Goal: Navigation & Orientation: Understand site structure

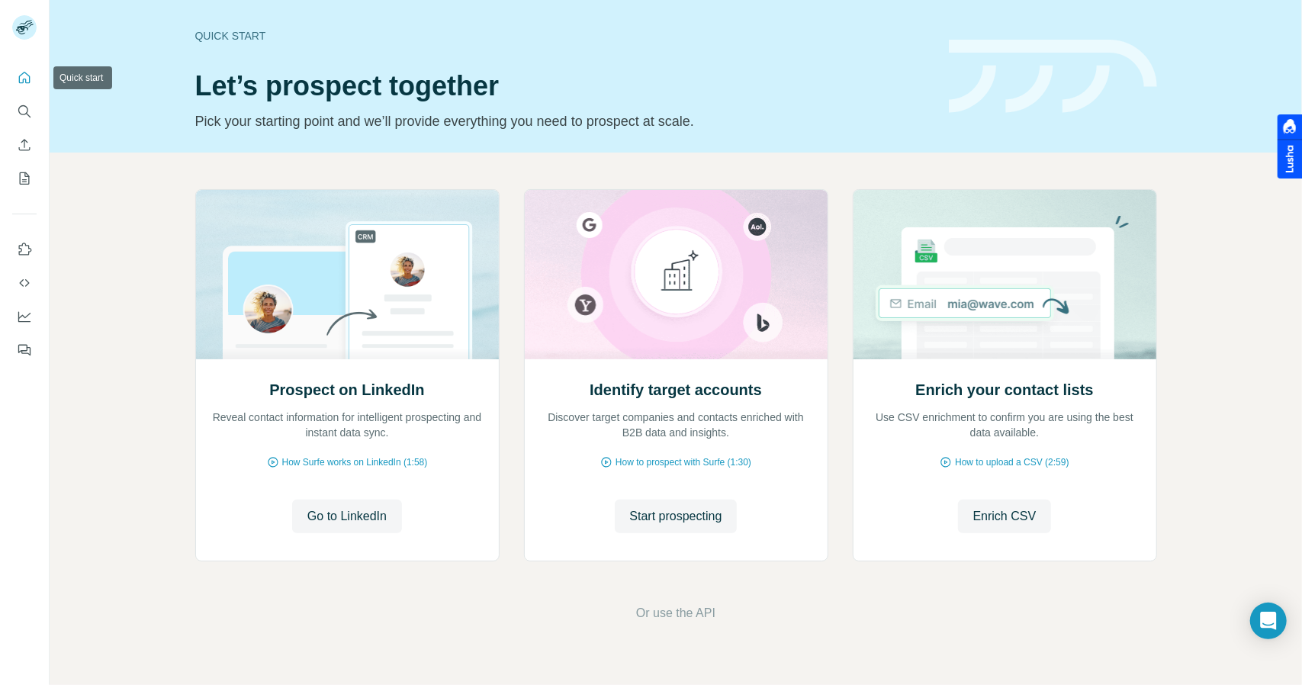
click at [31, 79] on icon "Quick start" at bounding box center [24, 77] width 15 height 15
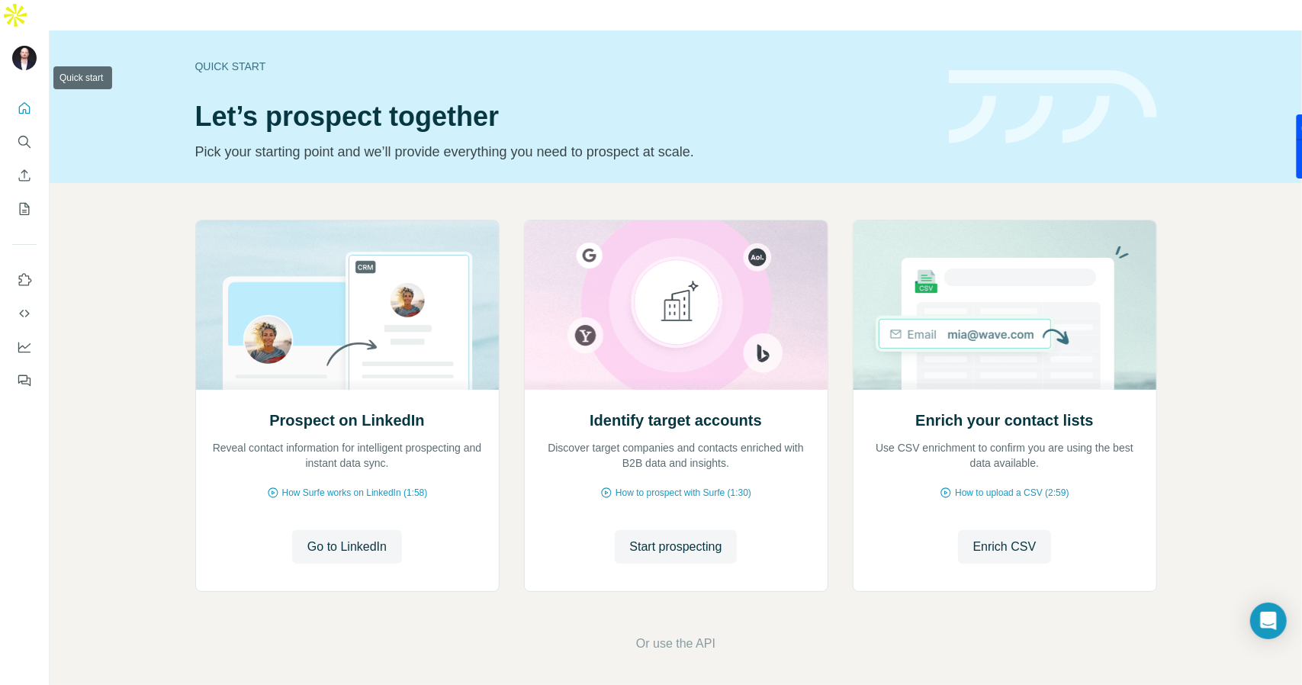
click at [30, 102] on icon "Quick start" at bounding box center [24, 107] width 11 height 11
click at [24, 101] on icon "Quick start" at bounding box center [24, 108] width 15 height 15
click at [25, 134] on icon "Search" at bounding box center [24, 141] width 15 height 15
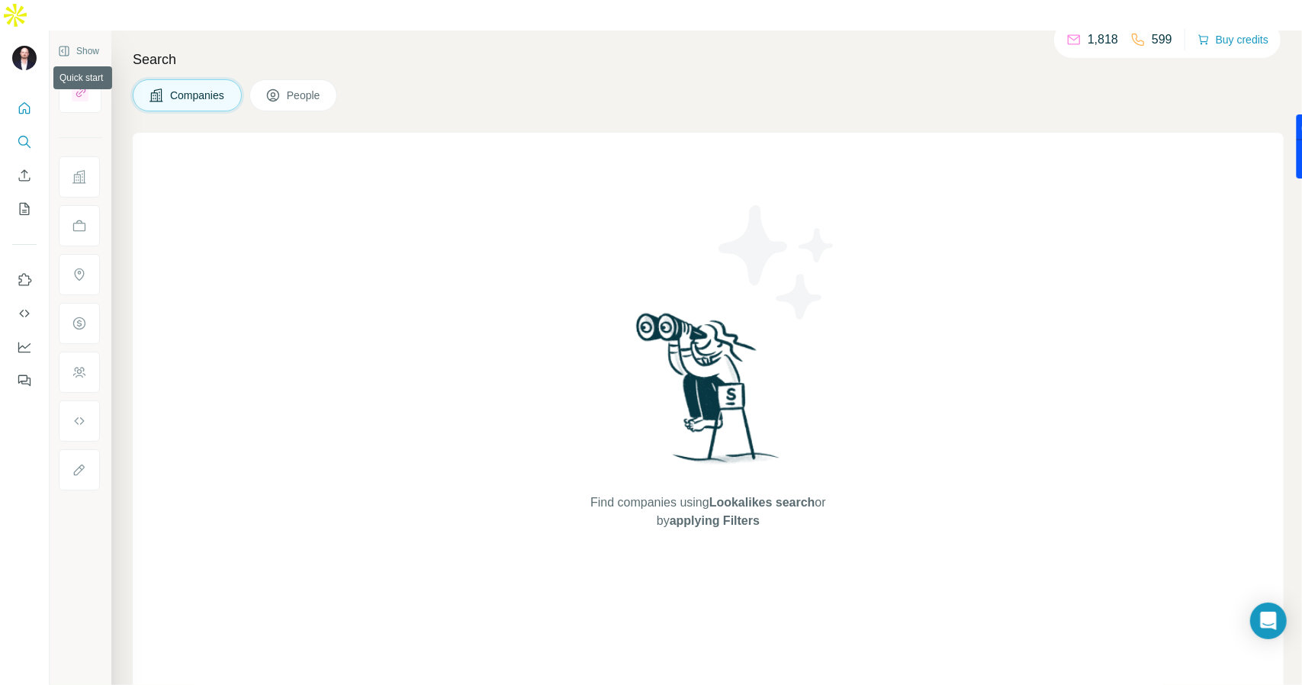
click at [32, 95] on button "Quick start" at bounding box center [24, 108] width 24 height 27
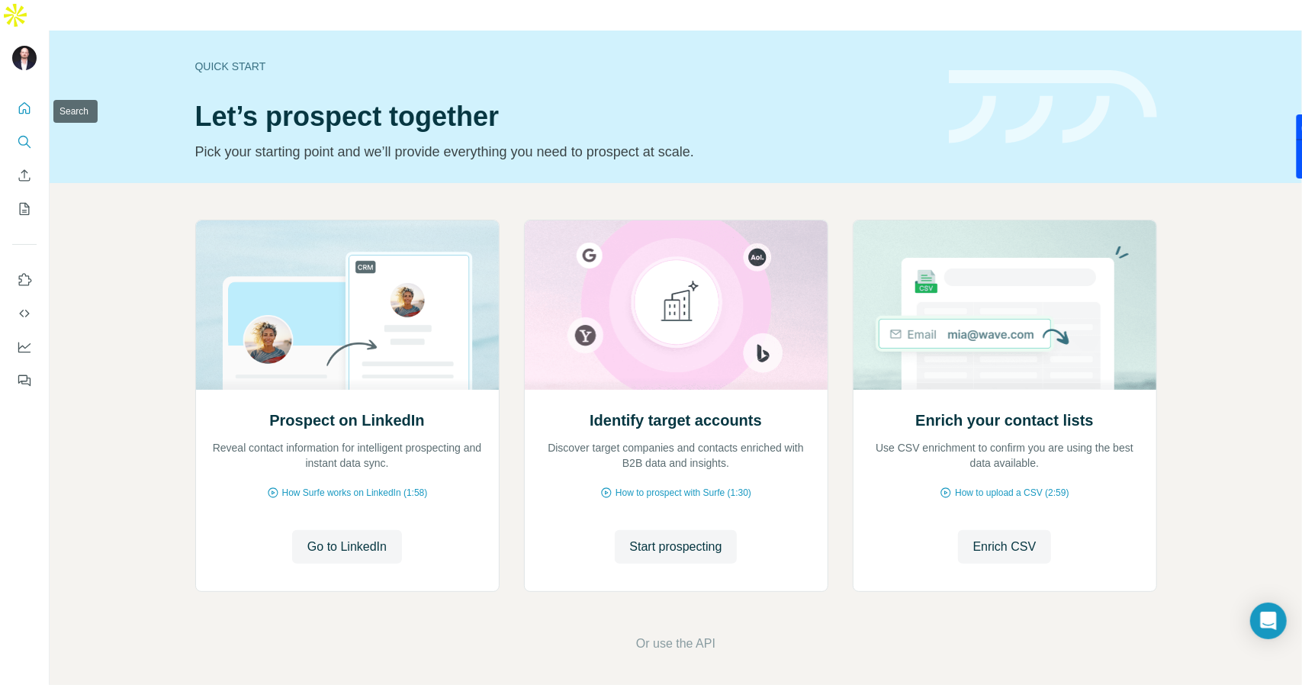
click at [34, 128] on button "Search" at bounding box center [24, 141] width 24 height 27
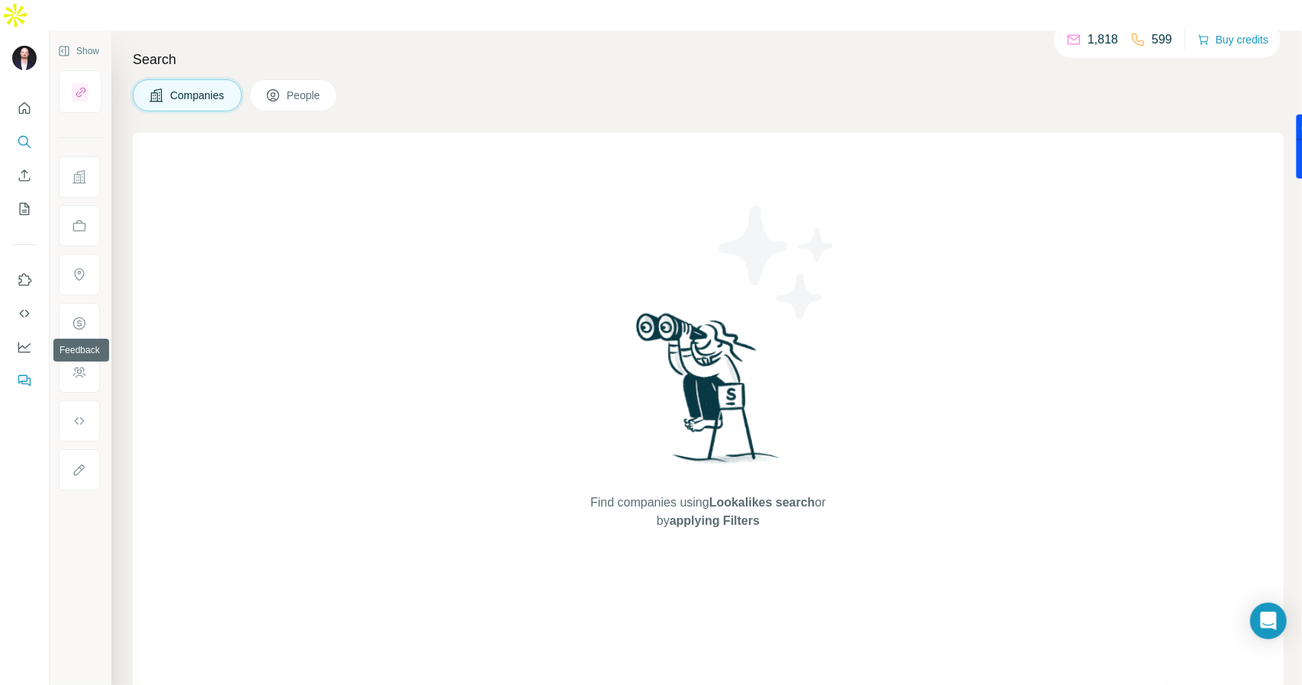
click at [21, 373] on icon "Feedback" at bounding box center [24, 380] width 15 height 15
click at [26, 339] on icon "Dashboard" at bounding box center [24, 346] width 15 height 15
click at [281, 88] on icon at bounding box center [272, 95] width 15 height 15
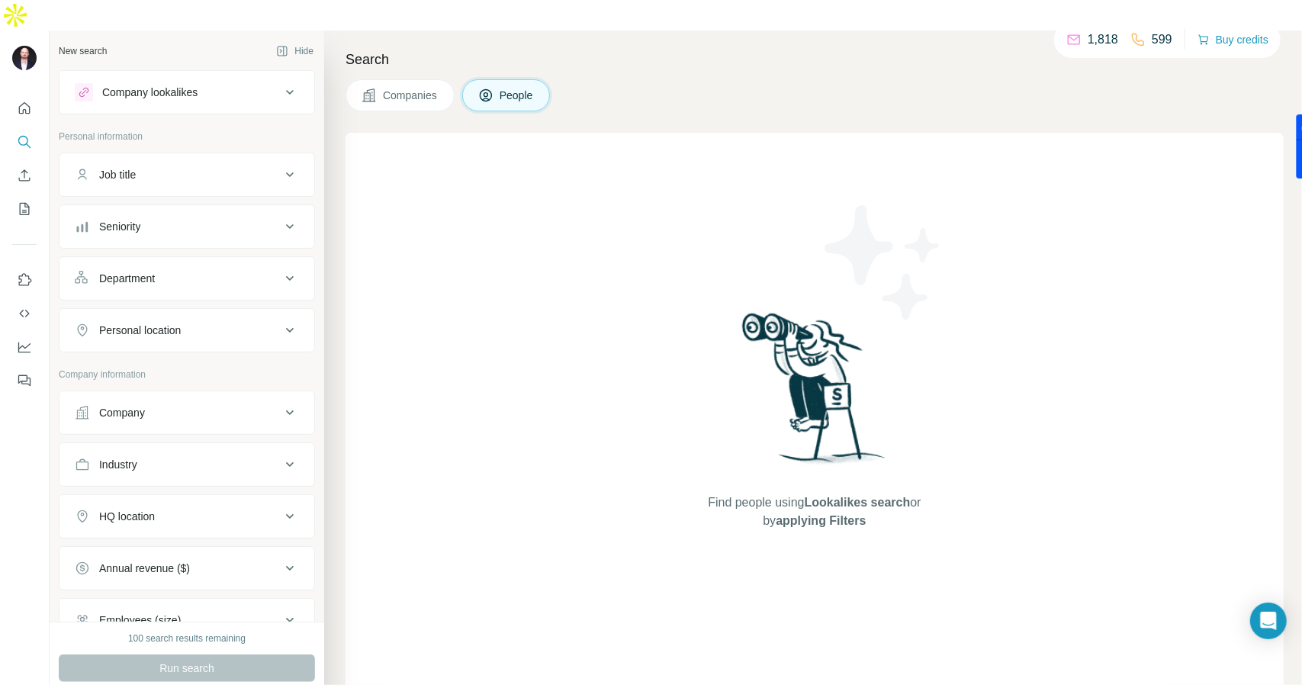
click at [397, 88] on span "Companies" at bounding box center [411, 95] width 56 height 15
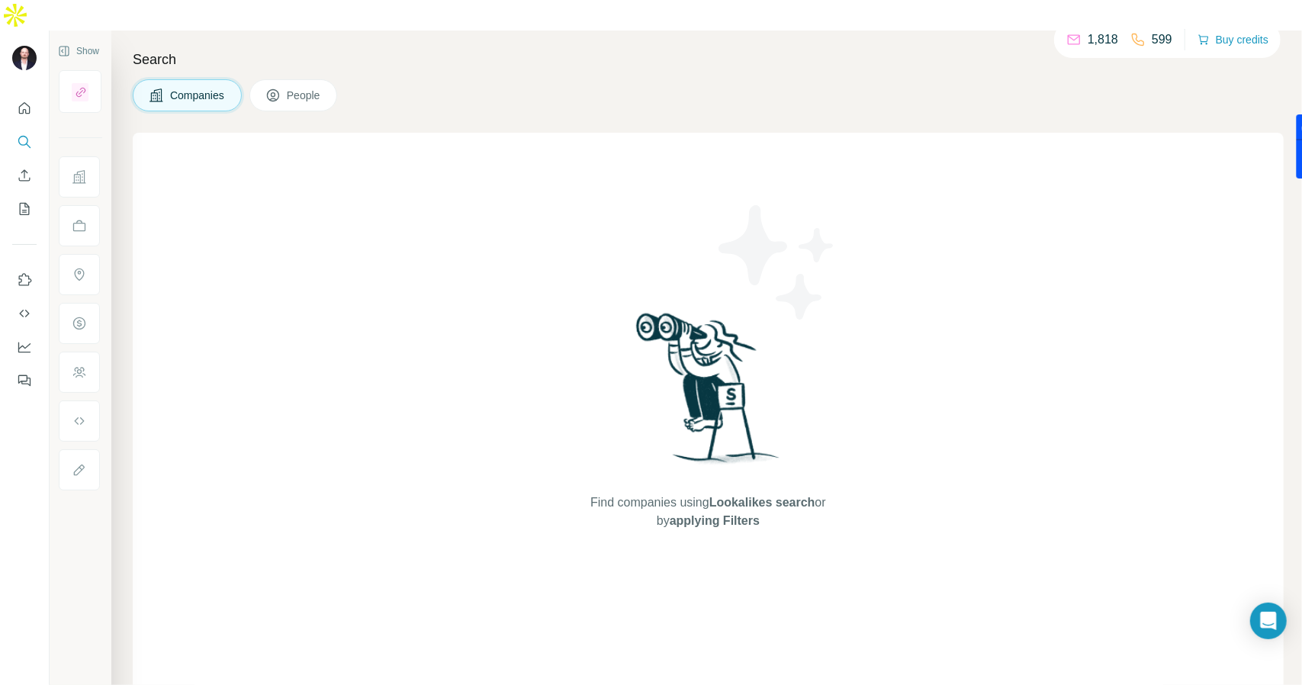
click at [1087, 37] on p "1,818" at bounding box center [1102, 40] width 31 height 18
click at [1141, 36] on div "599" at bounding box center [1151, 40] width 42 height 18
click at [1089, 33] on p "1,818" at bounding box center [1102, 40] width 31 height 18
click at [27, 272] on icon "Use Surfe on LinkedIn" at bounding box center [24, 279] width 15 height 15
click at [27, 201] on icon "My lists" at bounding box center [24, 208] width 15 height 15
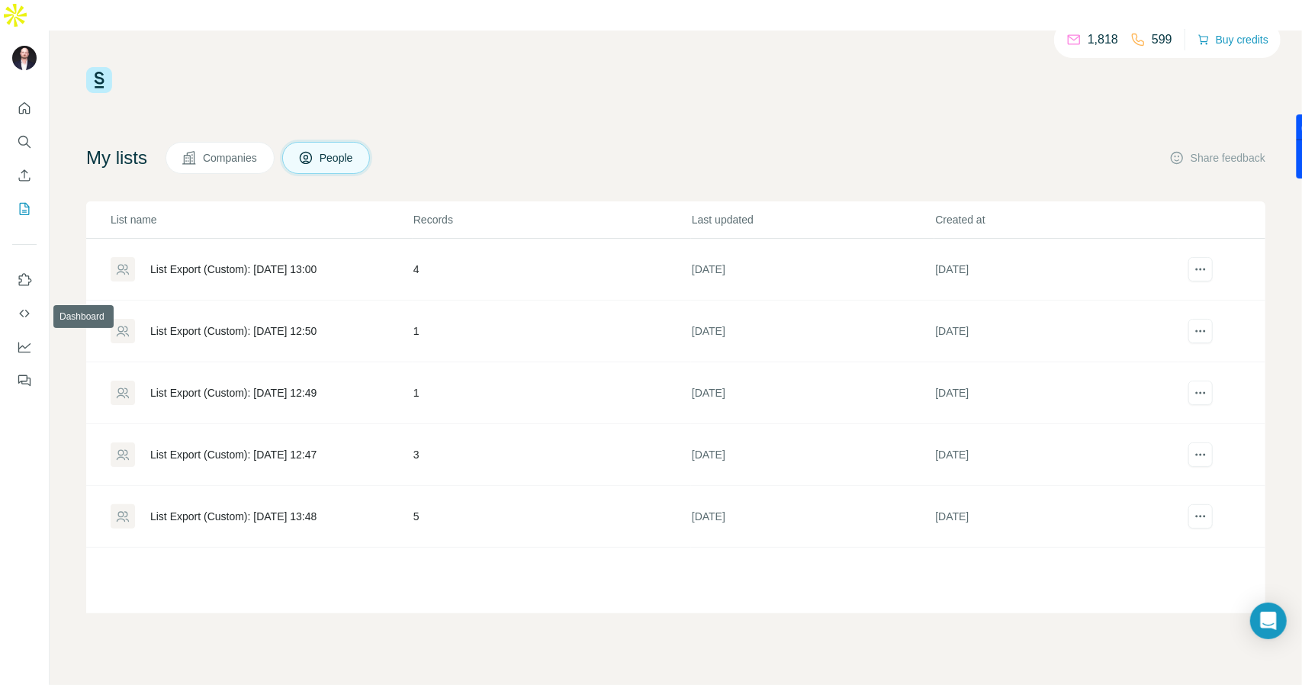
click at [24, 331] on nav at bounding box center [24, 330] width 24 height 128
click at [31, 339] on icon "Dashboard" at bounding box center [24, 346] width 15 height 15
click at [23, 102] on icon "Quick start" at bounding box center [24, 107] width 11 height 11
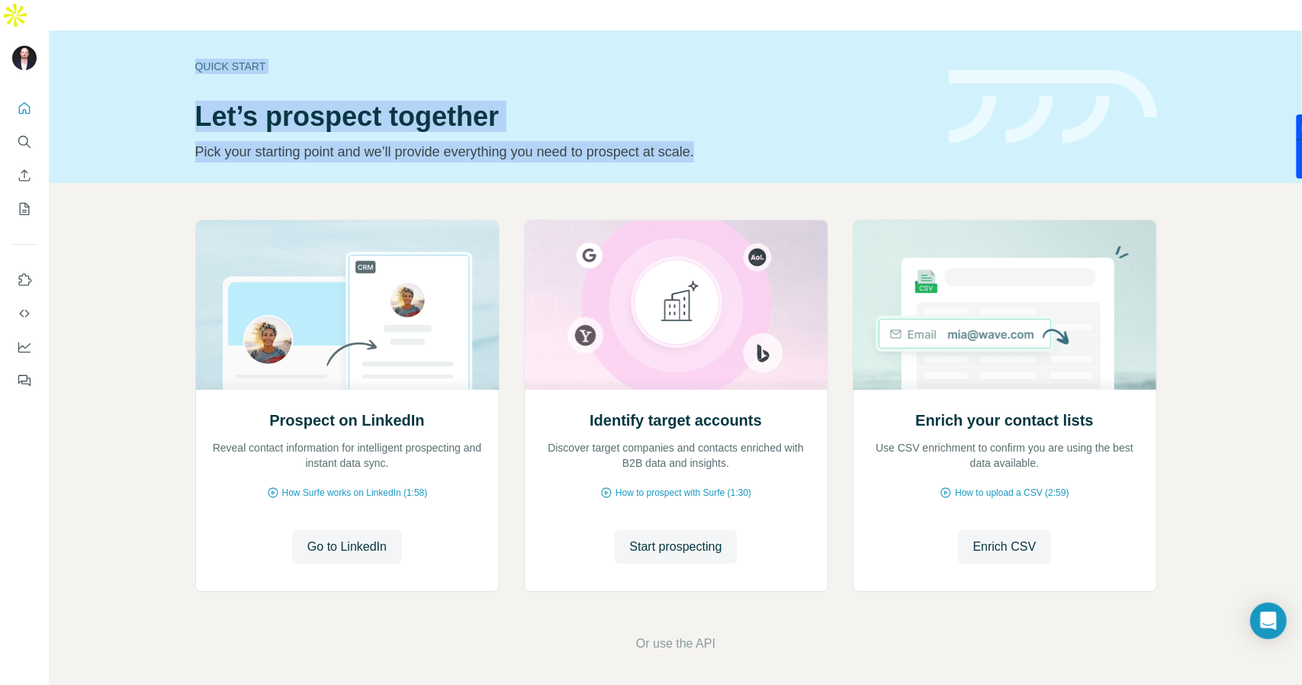
drag, startPoint x: 188, startPoint y: 34, endPoint x: 740, endPoint y: 124, distance: 559.3
click at [740, 124] on div "Quick start Let’s prospect together Pick your starting point and we’ll provide …" at bounding box center [676, 107] width 1252 height 153
click at [740, 141] on p "Pick your starting point and we’ll provide everything you need to prospect at s…" at bounding box center [562, 151] width 735 height 21
drag, startPoint x: 739, startPoint y: 122, endPoint x: 185, endPoint y: 34, distance: 560.6
click at [185, 34] on div "Quick start Let’s prospect together Pick your starting point and we’ll provide …" at bounding box center [676, 107] width 1252 height 153
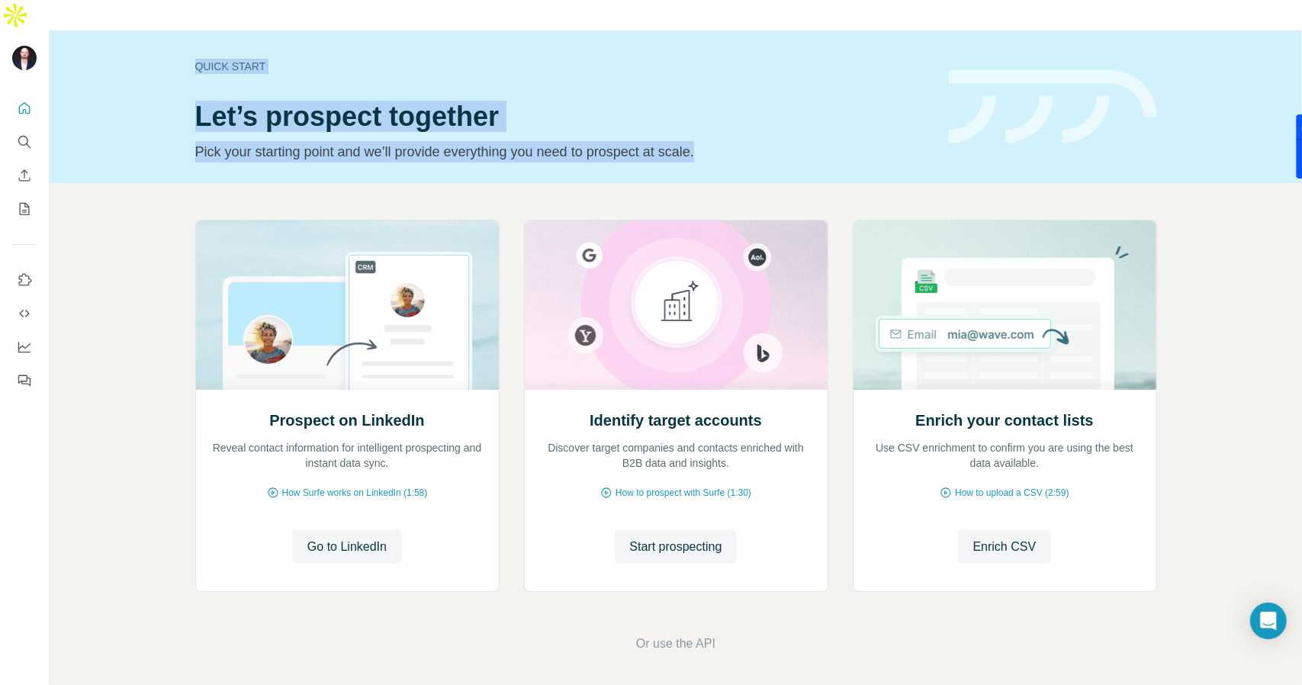
click at [183, 58] on div "Quick start Let’s prospect together Pick your starting point and we’ll provide …" at bounding box center [676, 107] width 1252 height 153
click at [531, 101] on h1 "Let’s prospect together" at bounding box center [562, 116] width 735 height 31
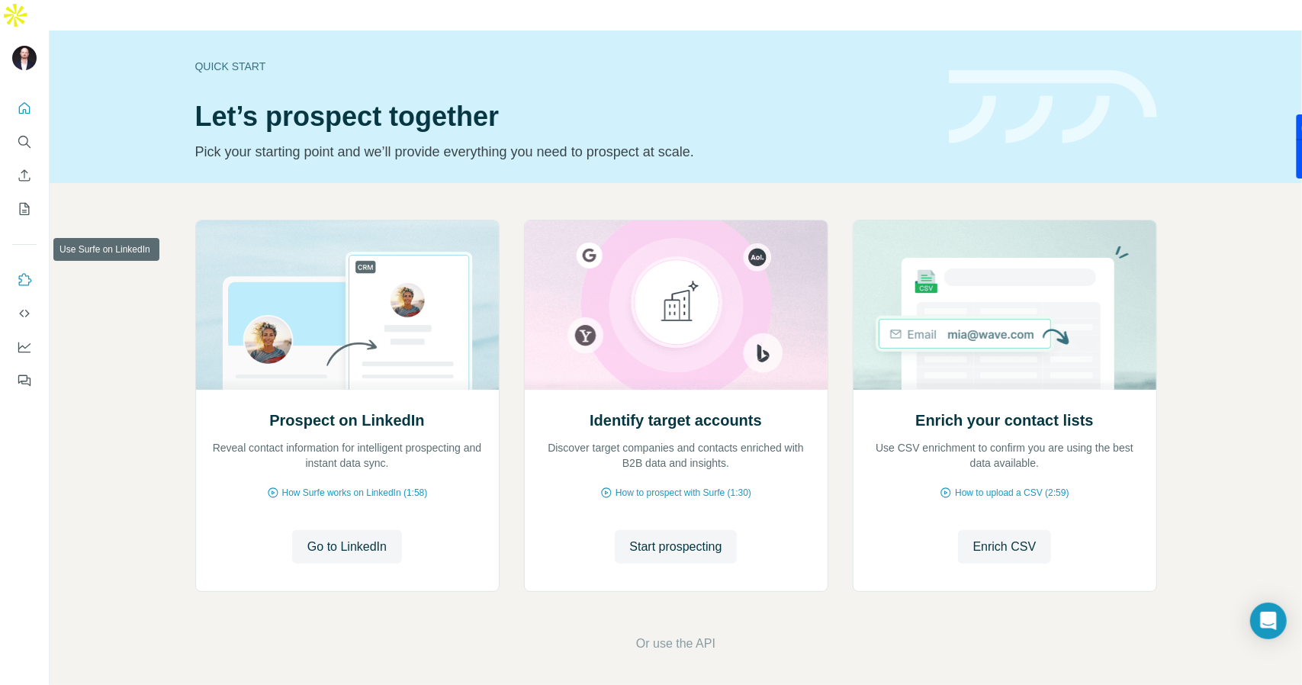
click at [28, 272] on icon "Use Surfe on LinkedIn" at bounding box center [24, 279] width 15 height 15
click at [31, 373] on icon "Feedback" at bounding box center [24, 380] width 15 height 15
click at [27, 272] on icon "Use Surfe on LinkedIn" at bounding box center [24, 279] width 15 height 15
